Goal: Task Accomplishment & Management: Use online tool/utility

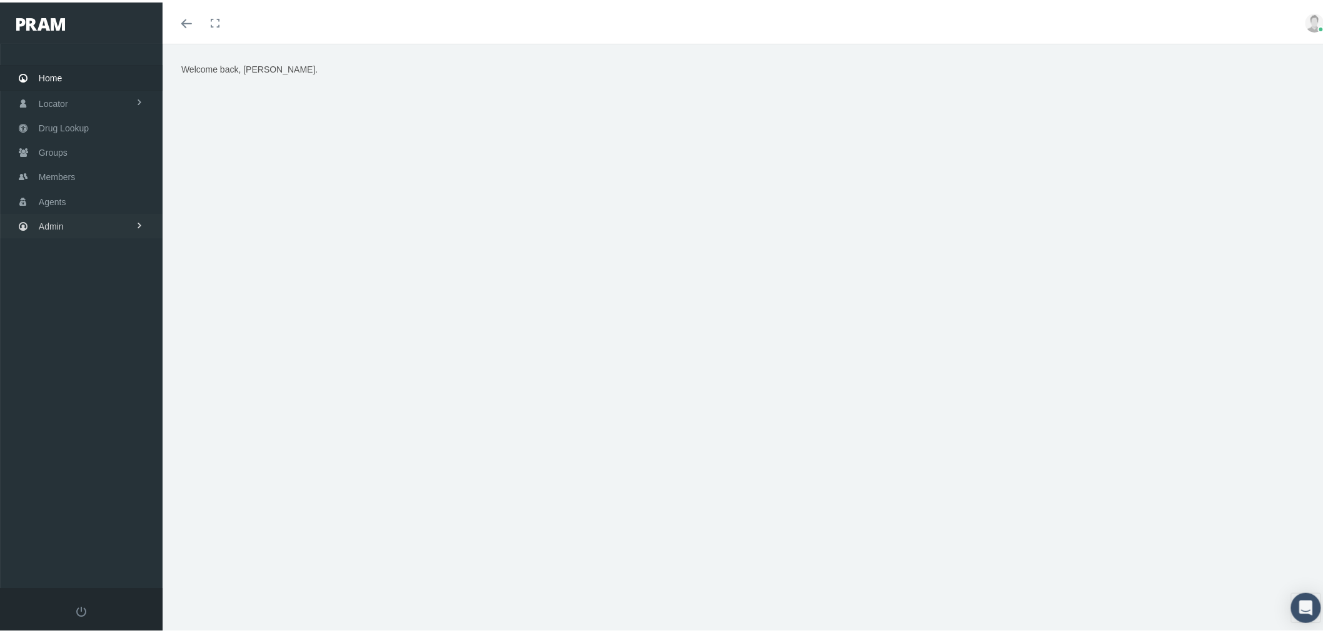
drag, startPoint x: 123, startPoint y: 216, endPoint x: 132, endPoint y: 209, distance: 11.1
click at [123, 217] on link "Admin" at bounding box center [81, 223] width 163 height 24
click at [107, 239] on link "Security" at bounding box center [81, 250] width 163 height 22
click at [109, 249] on link "User Lookup" at bounding box center [81, 259] width 163 height 22
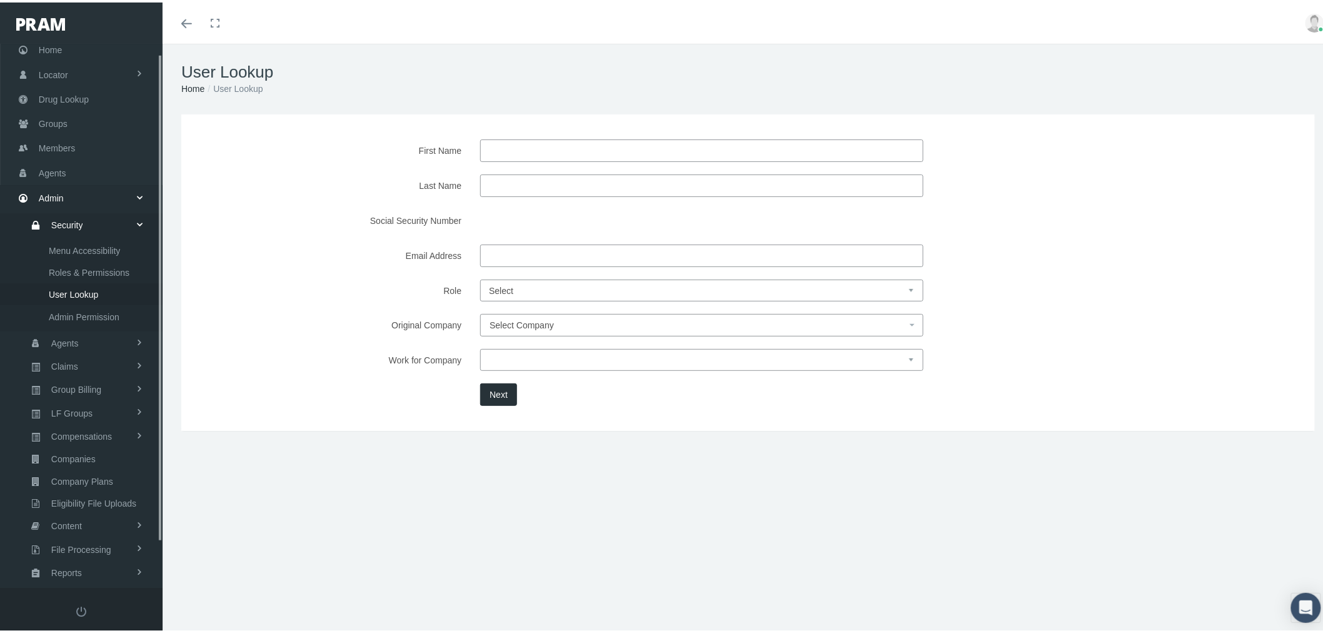
click at [567, 289] on select "Select Agent Master Admin Member Pram Admin Super Pram Admin" at bounding box center [701, 288] width 443 height 22
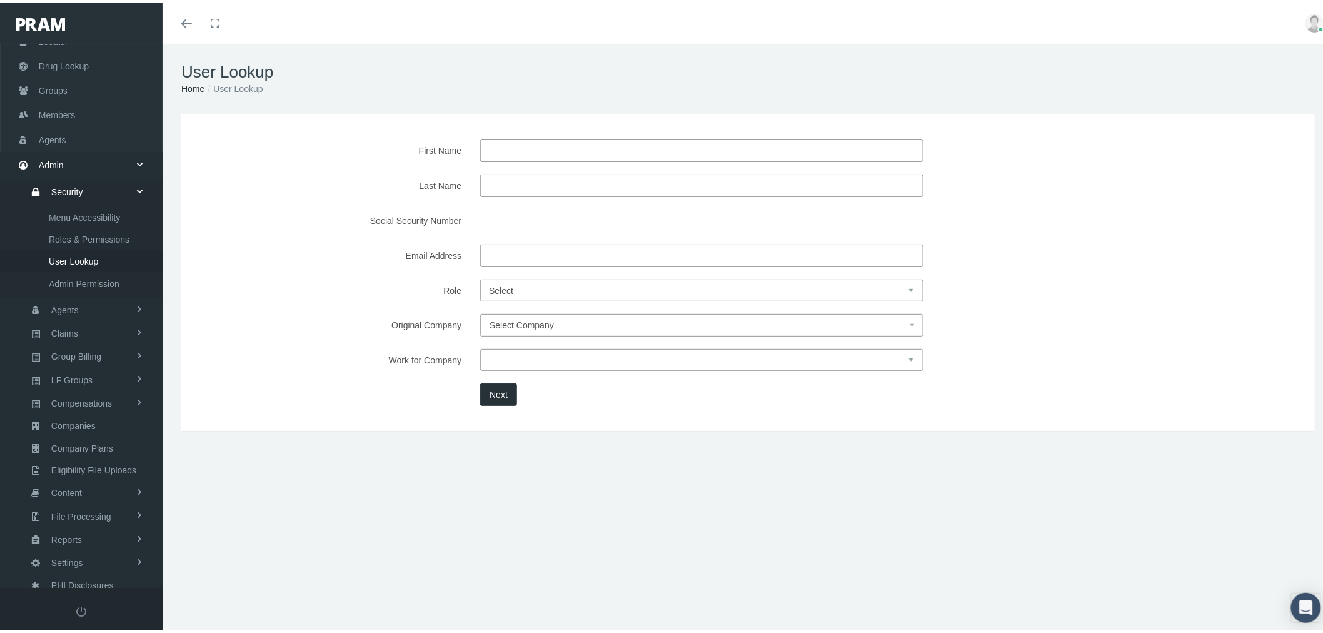
select select "8"
click at [480, 277] on select "Select Agent Master Admin Member Pram Admin Super Pram Admin" at bounding box center [701, 288] width 443 height 22
click at [540, 327] on span "Select Company" at bounding box center [522, 323] width 64 height 10
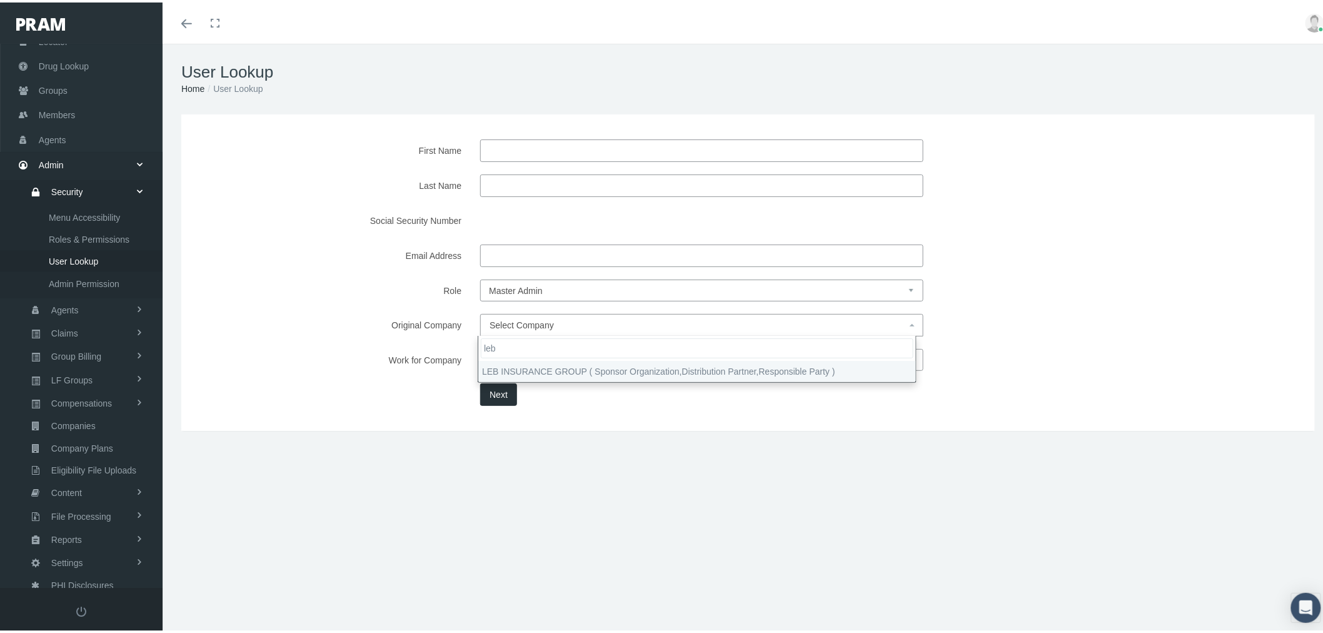
type input "leb"
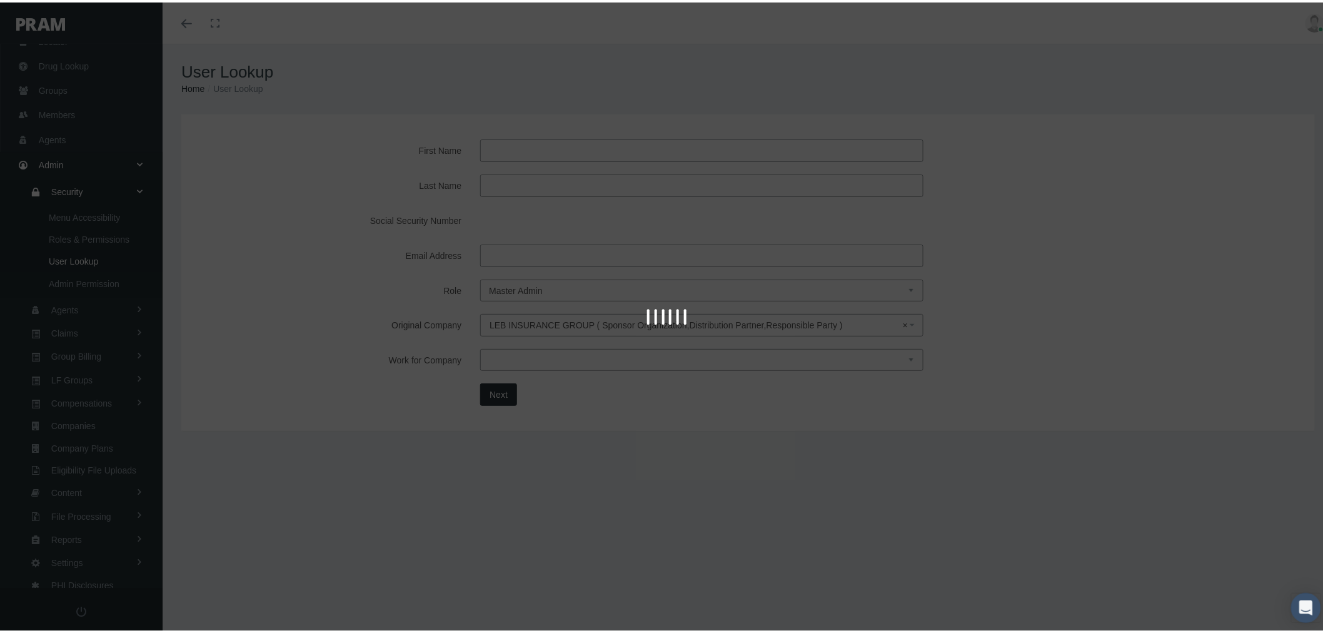
select select "4760"
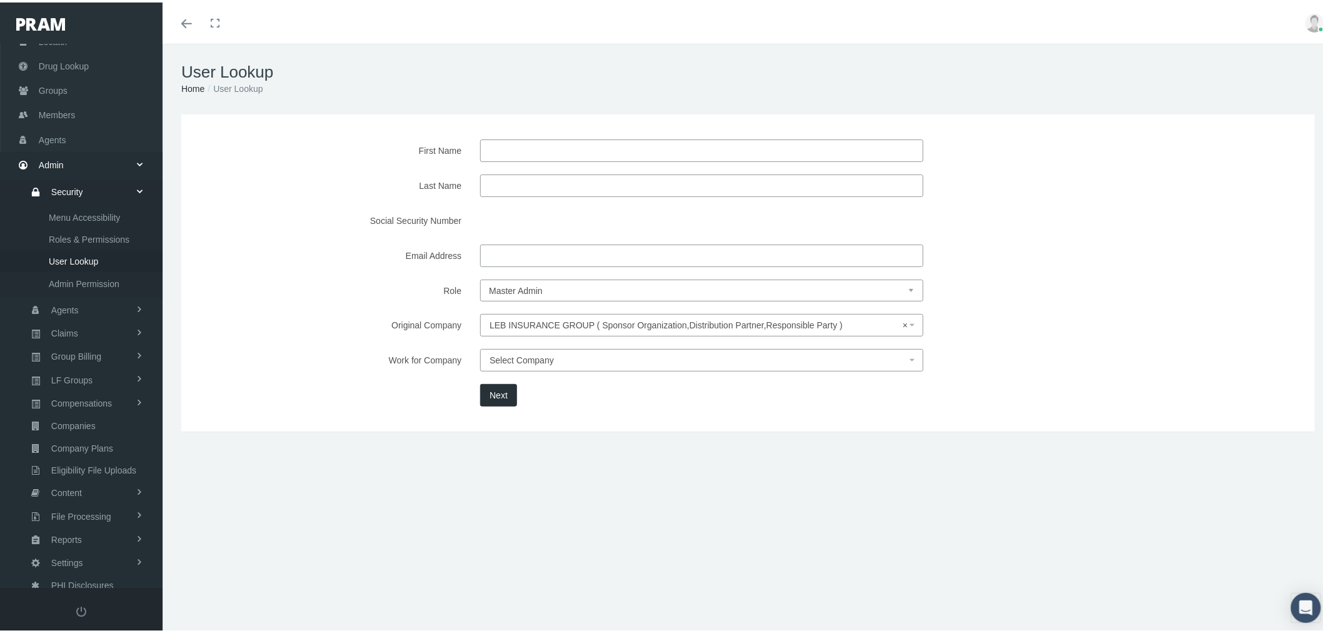
click at [491, 392] on button "Next" at bounding box center [498, 392] width 37 height 23
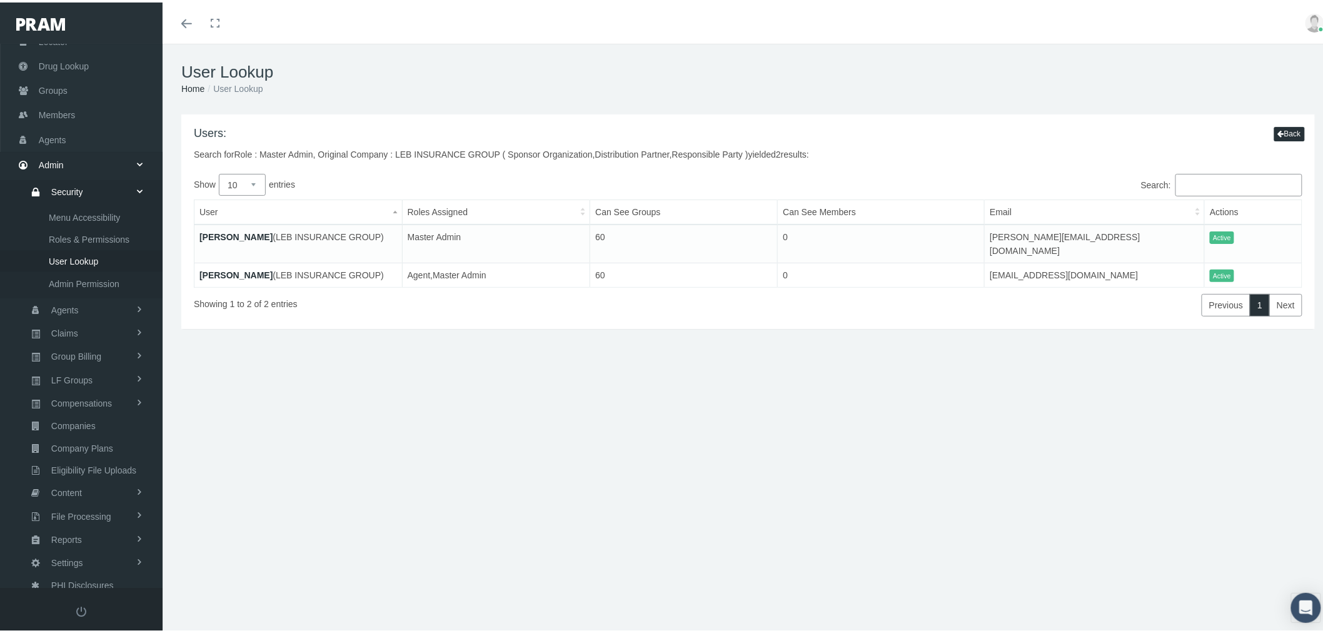
click at [204, 236] on link "Becky Nitschke" at bounding box center [235, 234] width 73 height 10
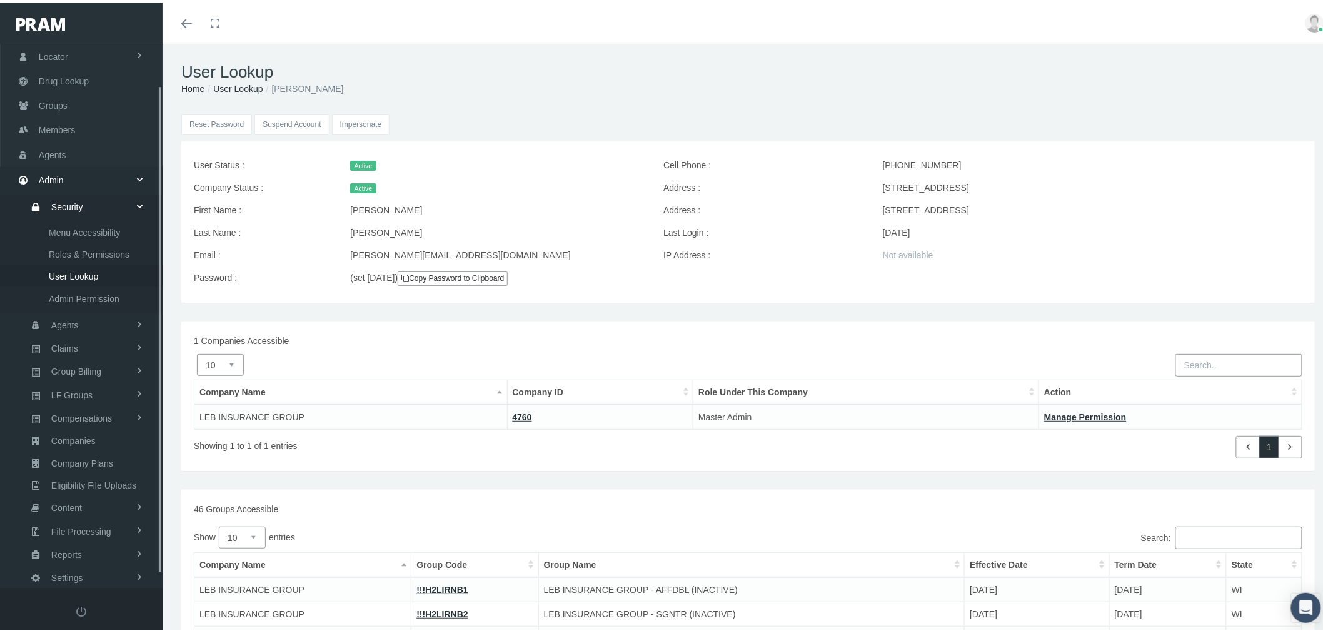
scroll to position [61, 0]
click at [358, 125] on input "Impersonate" at bounding box center [361, 122] width 58 height 21
